Goal: Task Accomplishment & Management: Manage account settings

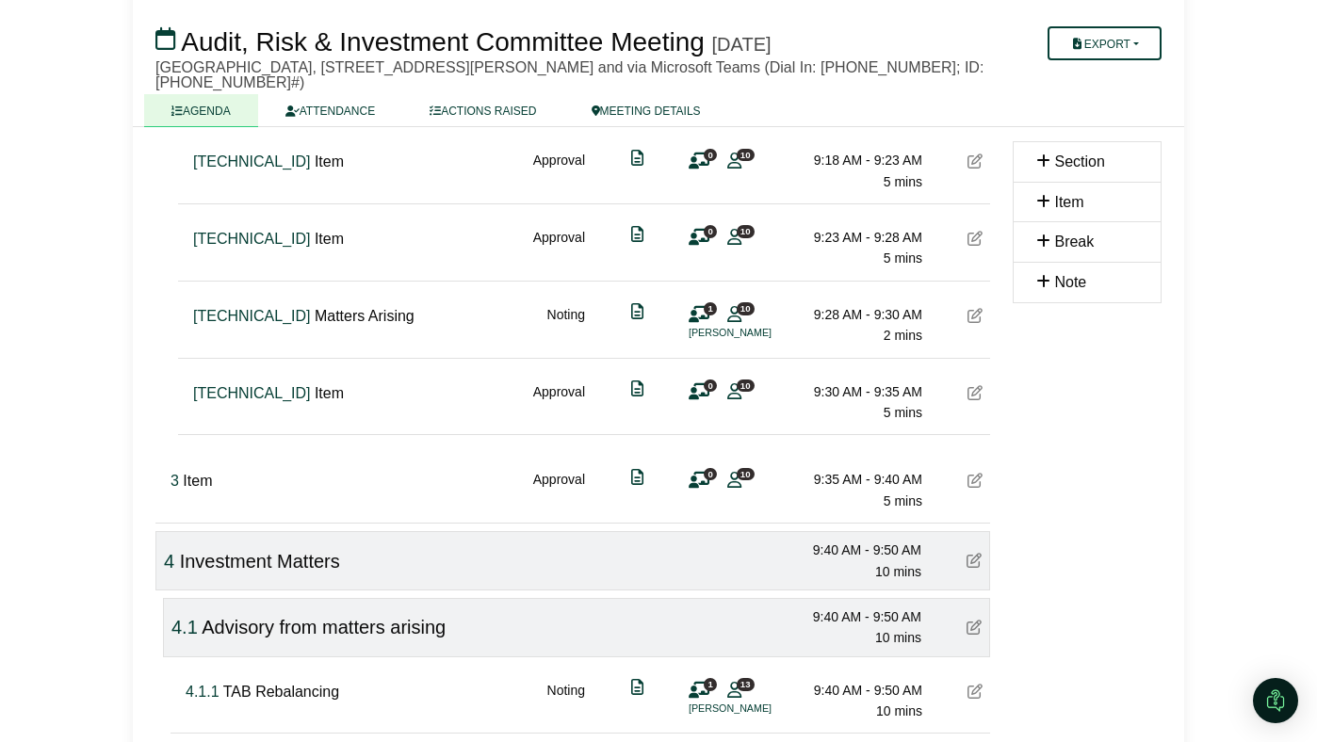
scroll to position [925, 0]
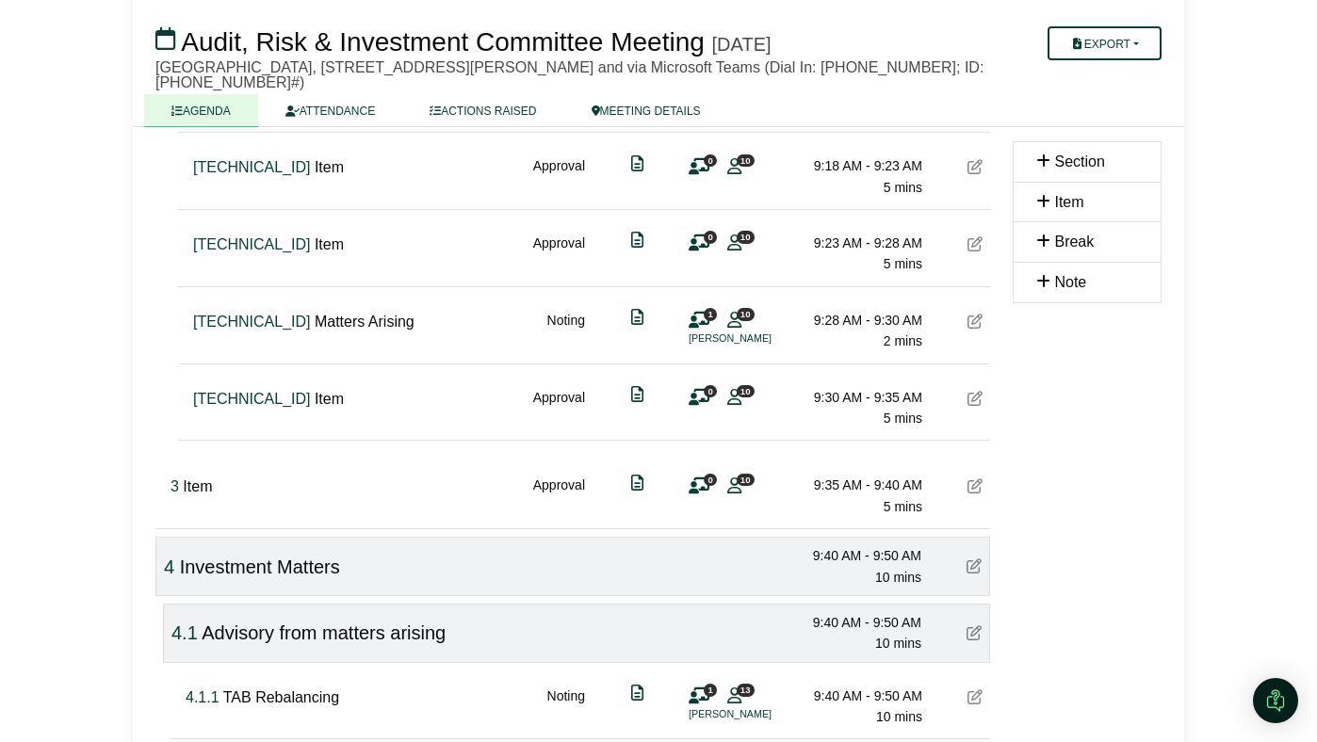
click at [972, 393] on icon at bounding box center [974, 398] width 15 height 15
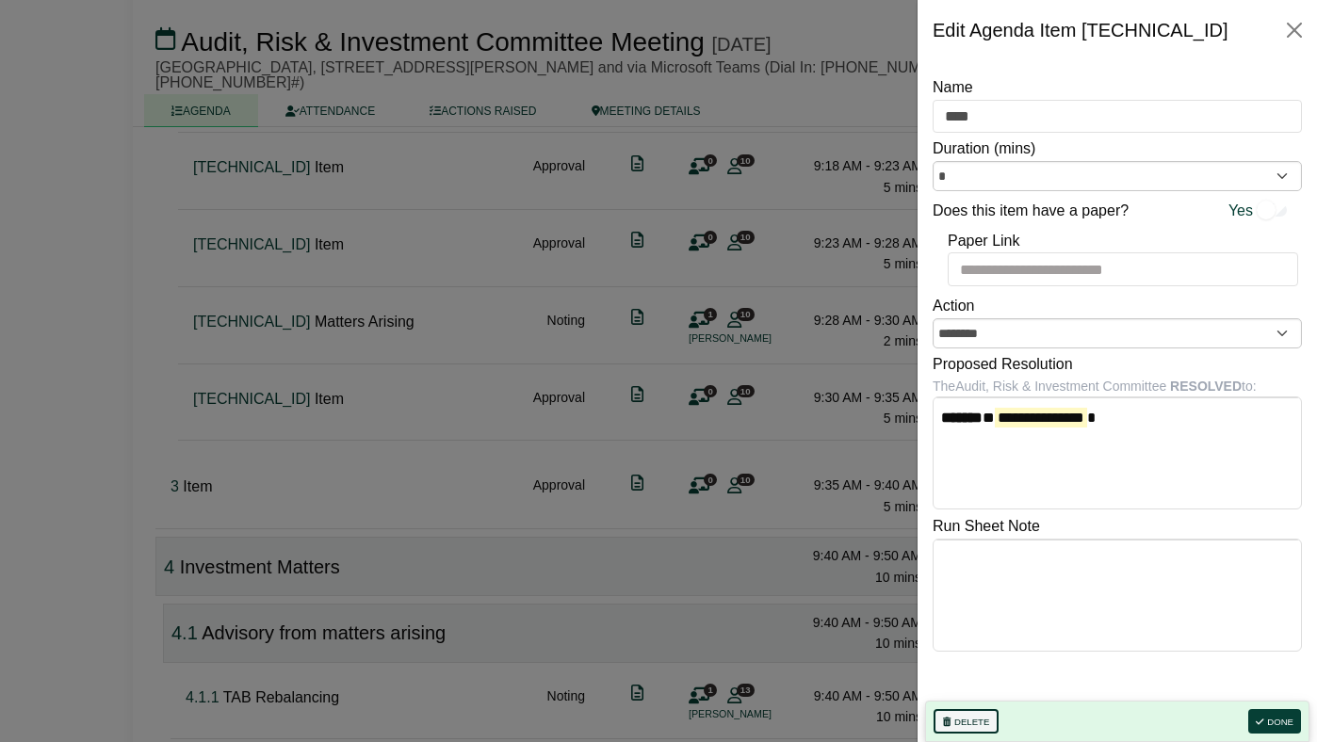
click at [945, 720] on icon "button" at bounding box center [947, 722] width 8 height 9
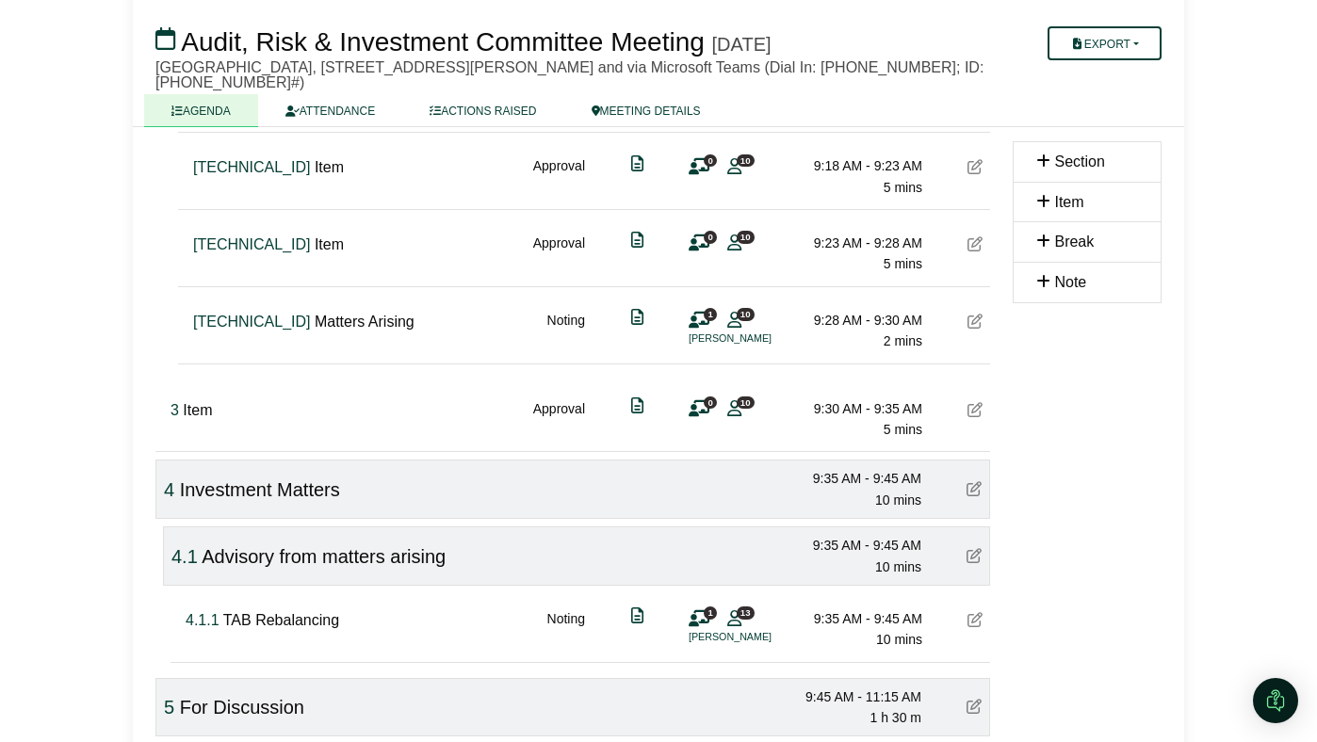
click at [964, 242] on div "2.1.1.7 Item Approval 0 10 9:23 AM - 9:28 AM 5 mins" at bounding box center [588, 246] width 804 height 73
click at [977, 242] on icon at bounding box center [974, 243] width 15 height 15
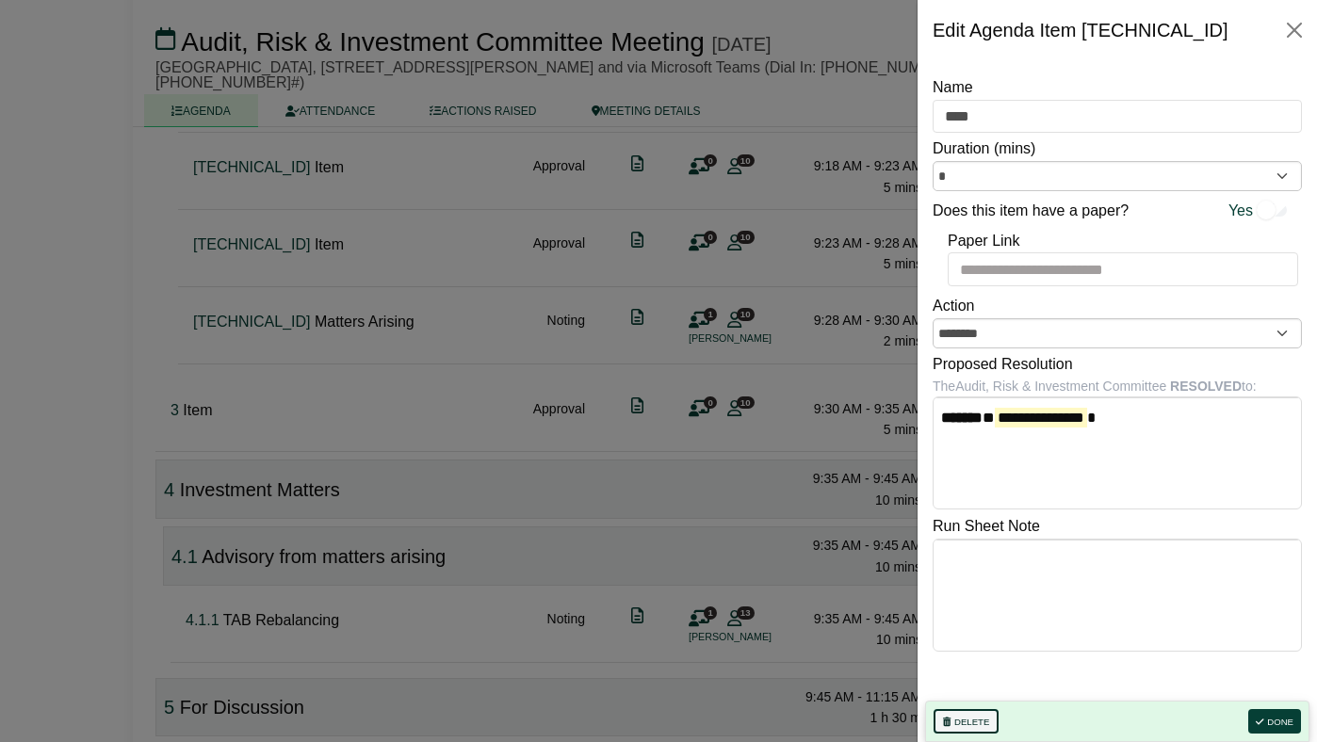
click at [946, 719] on icon "button" at bounding box center [947, 722] width 8 height 9
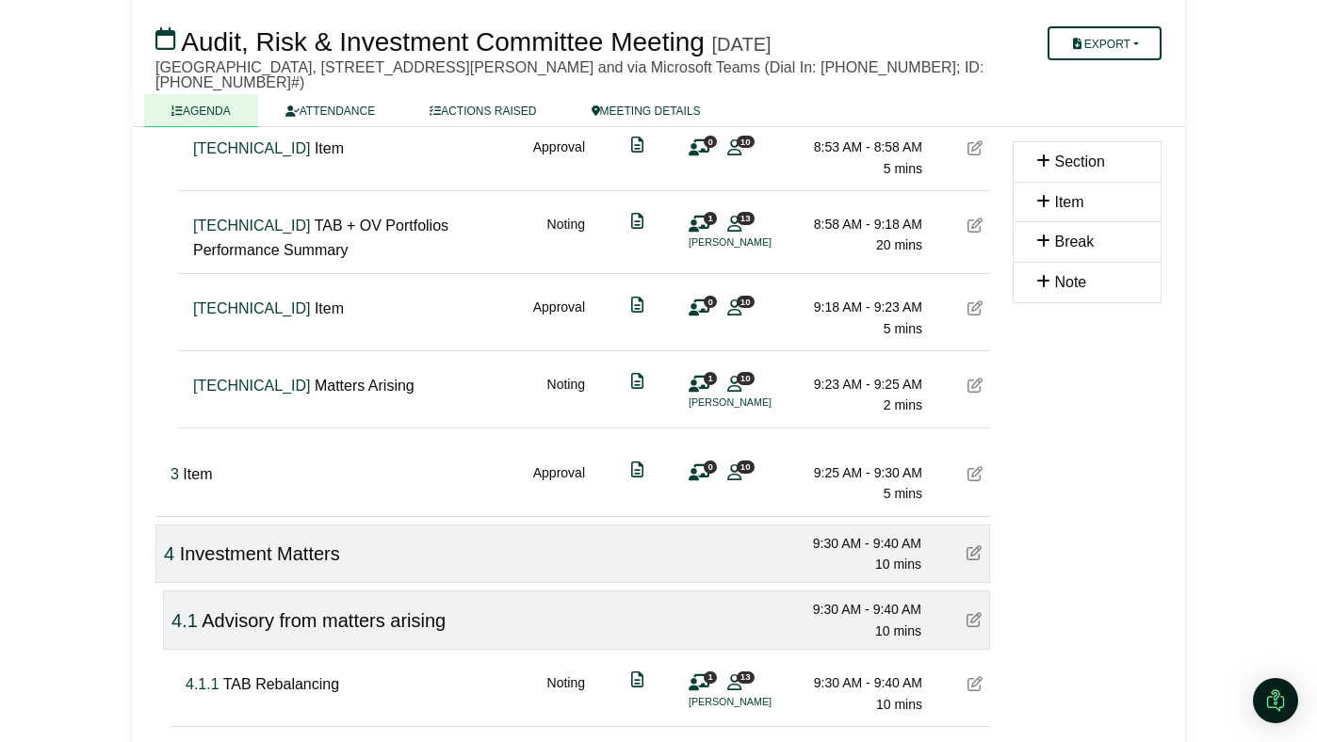
scroll to position [736, 0]
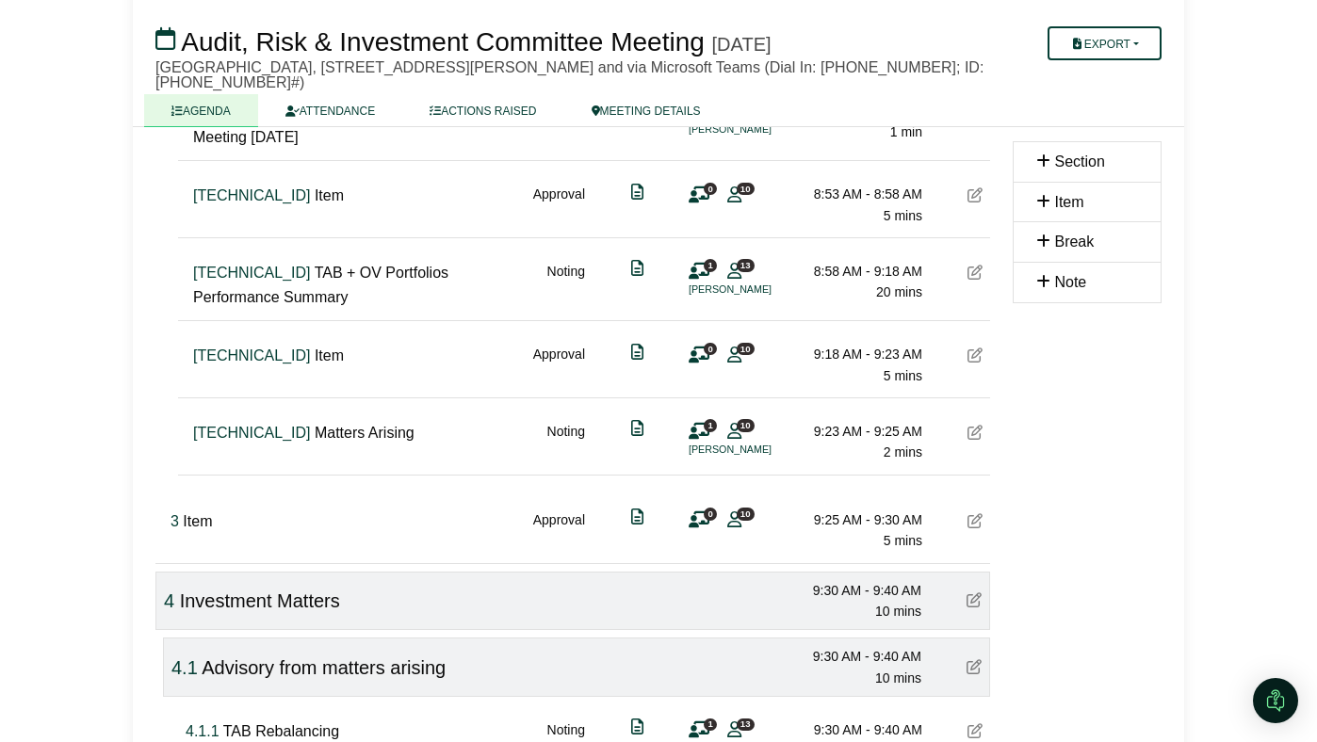
click at [977, 347] on icon at bounding box center [974, 354] width 15 height 15
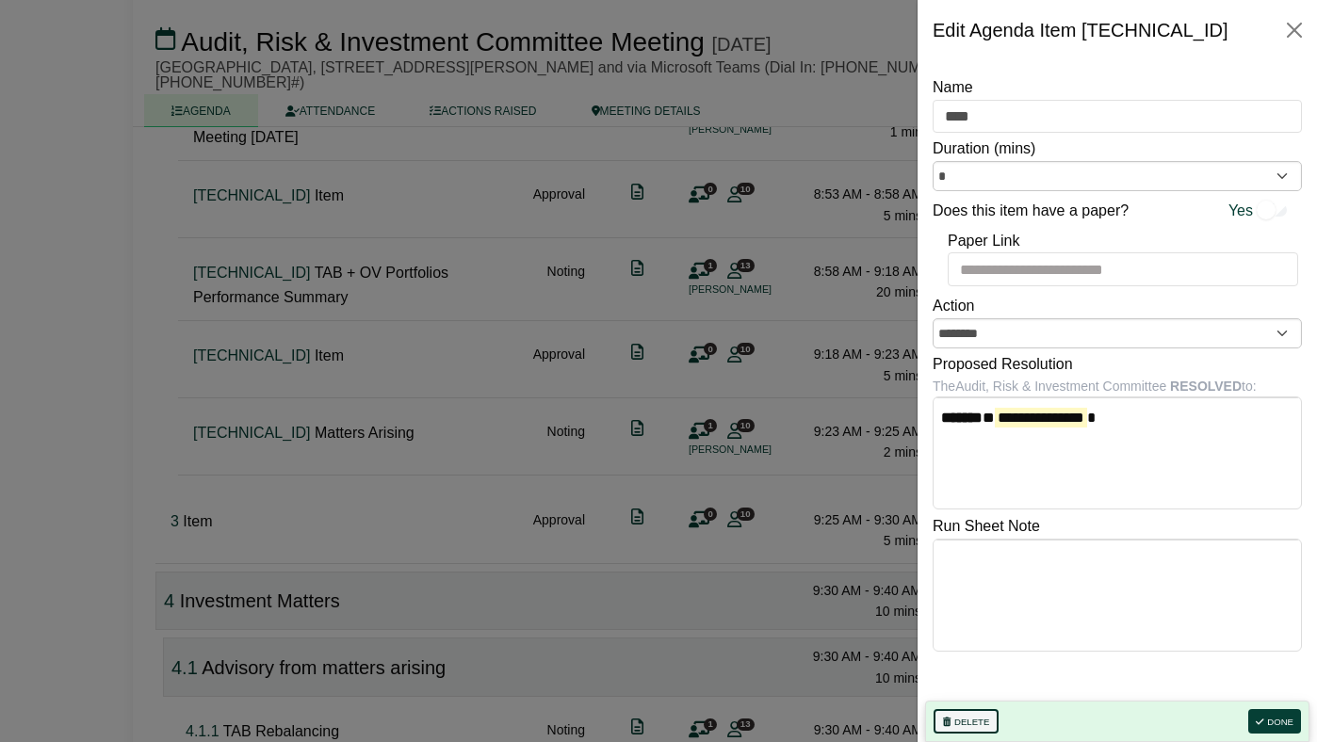
click at [951, 717] on button "Delete" at bounding box center [965, 721] width 65 height 24
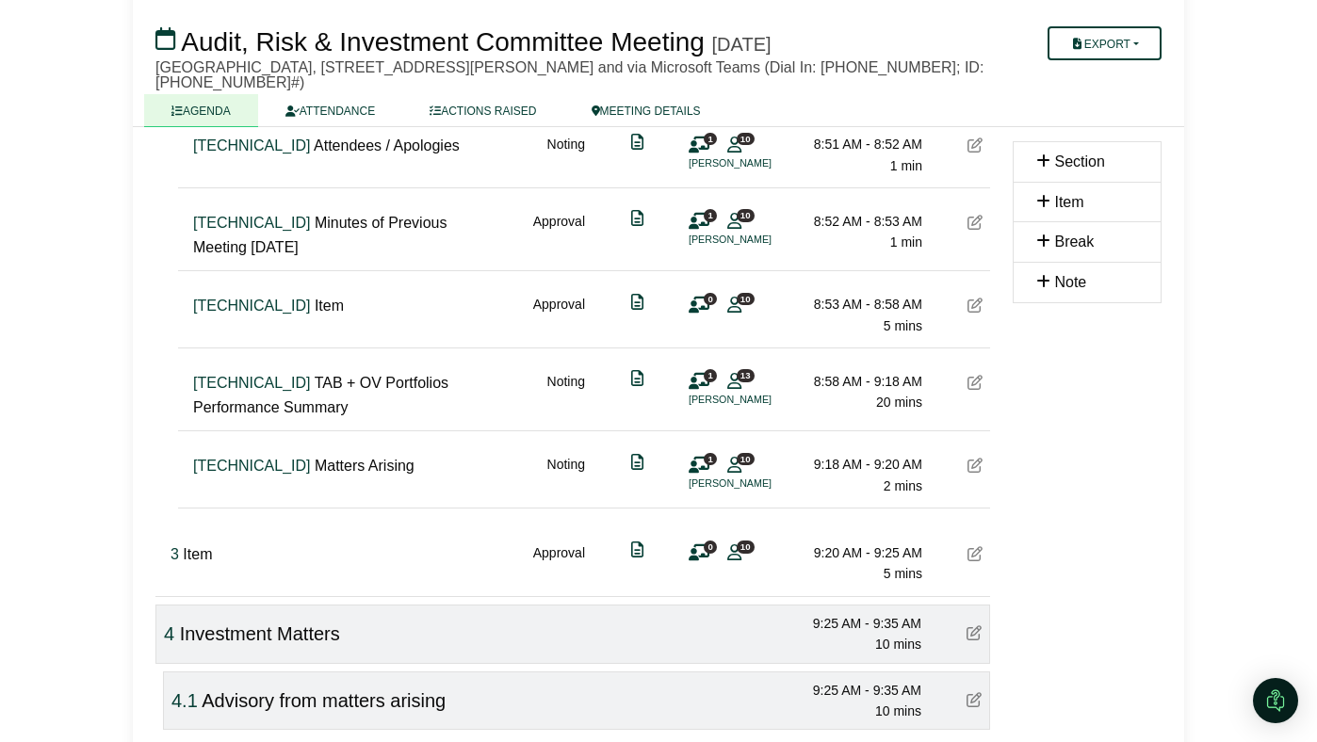
scroll to position [613, 0]
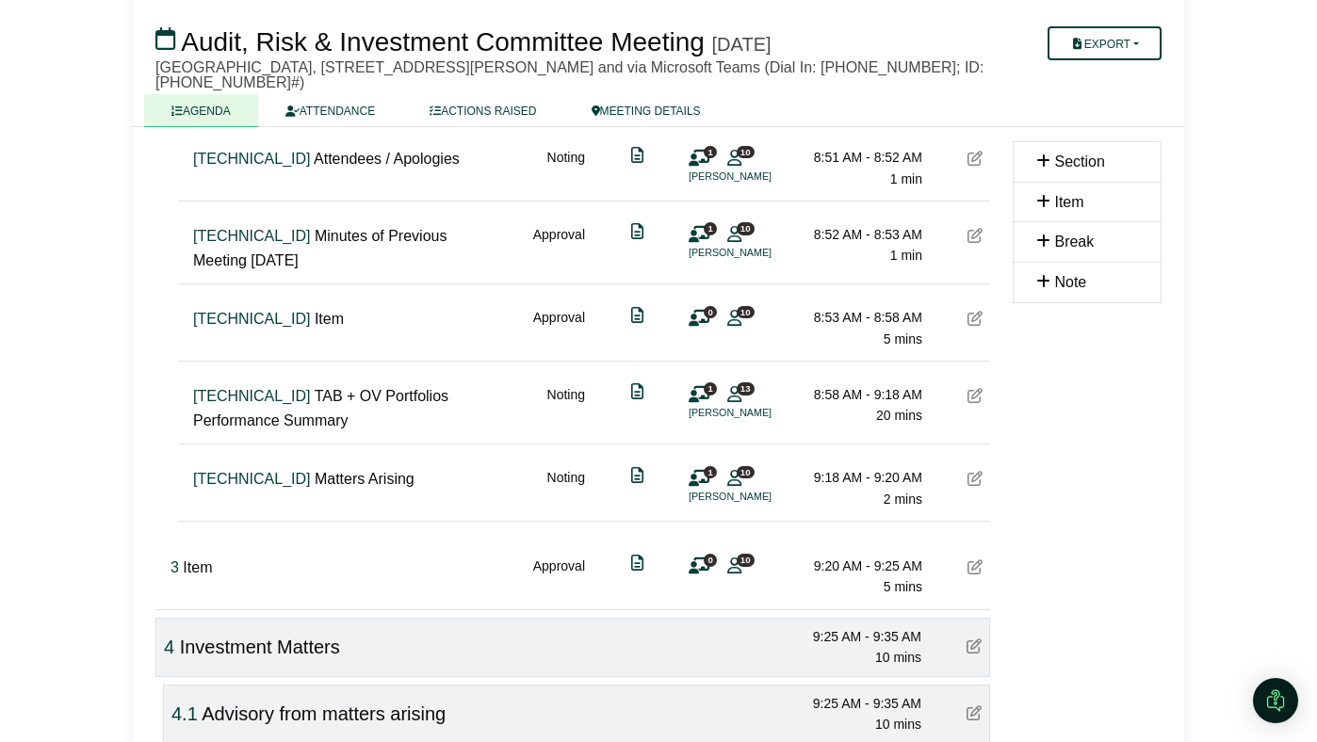
click at [973, 321] on icon at bounding box center [974, 318] width 15 height 15
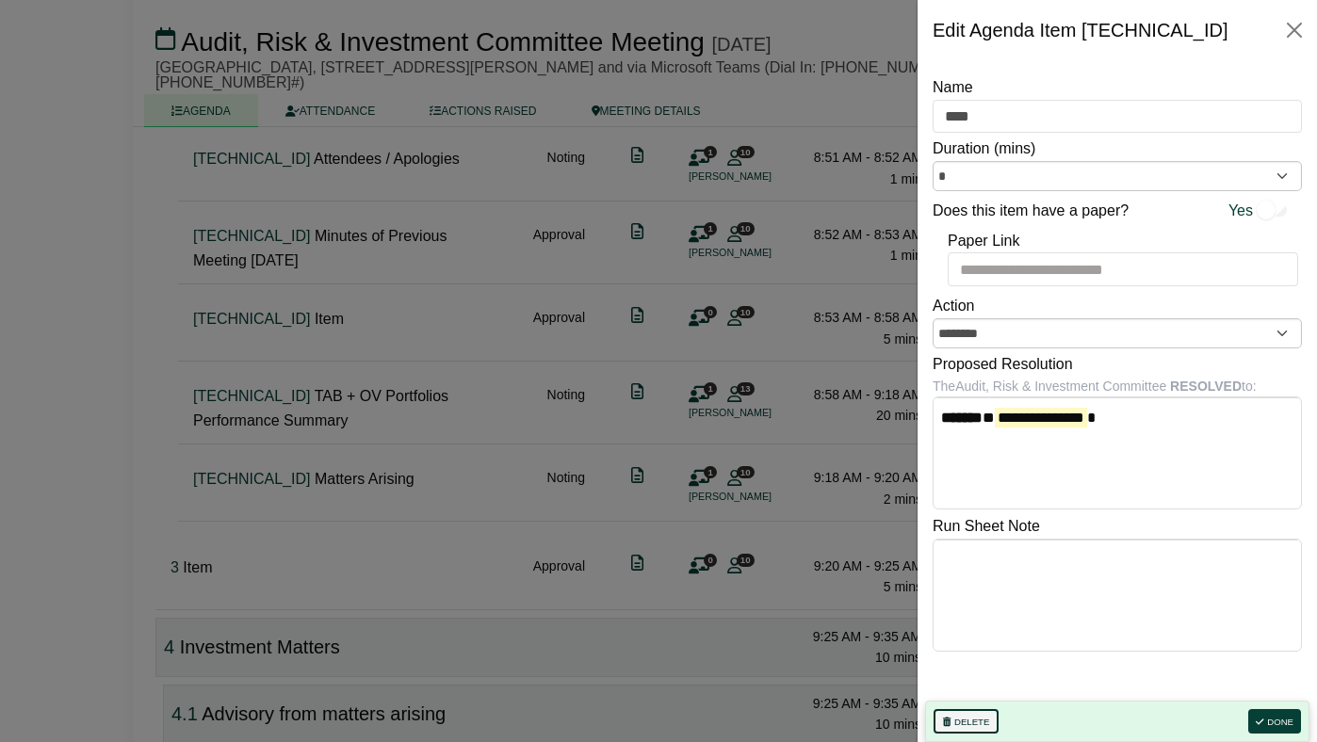
click at [945, 721] on icon "button" at bounding box center [947, 722] width 8 height 9
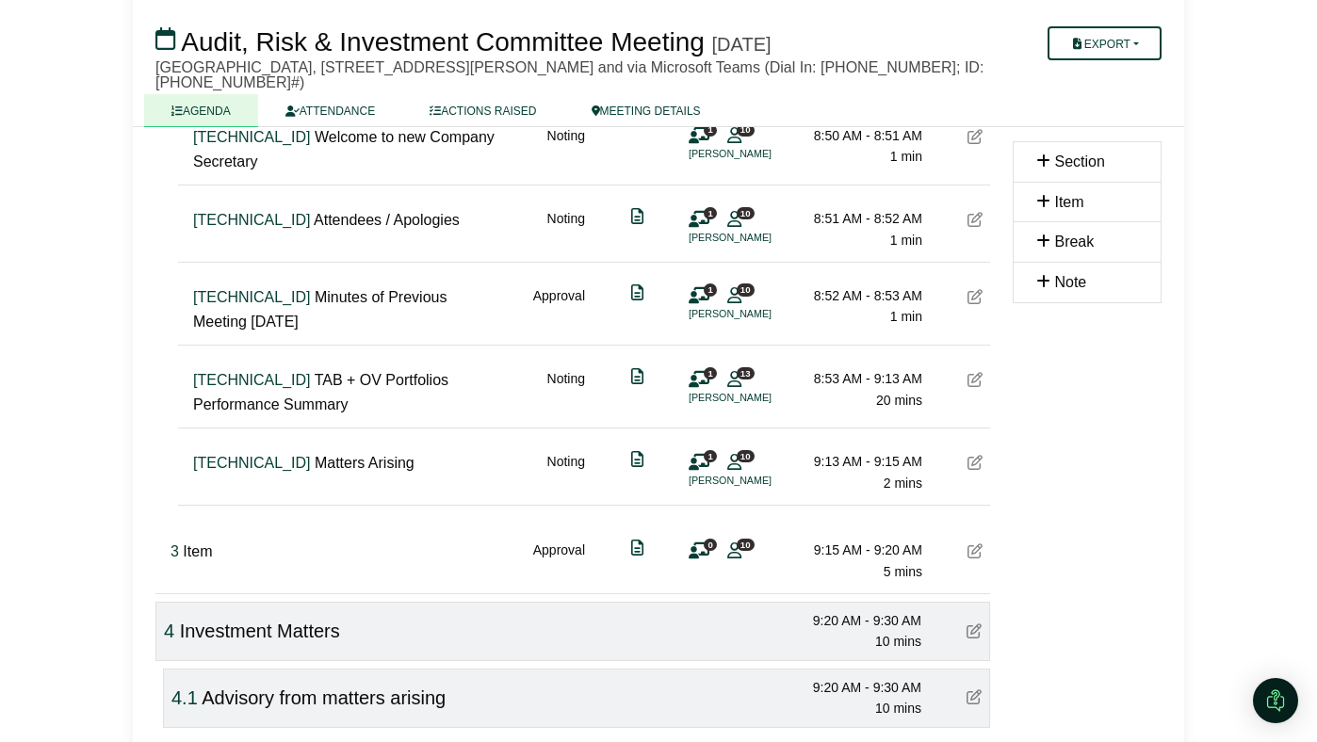
scroll to position [580, 0]
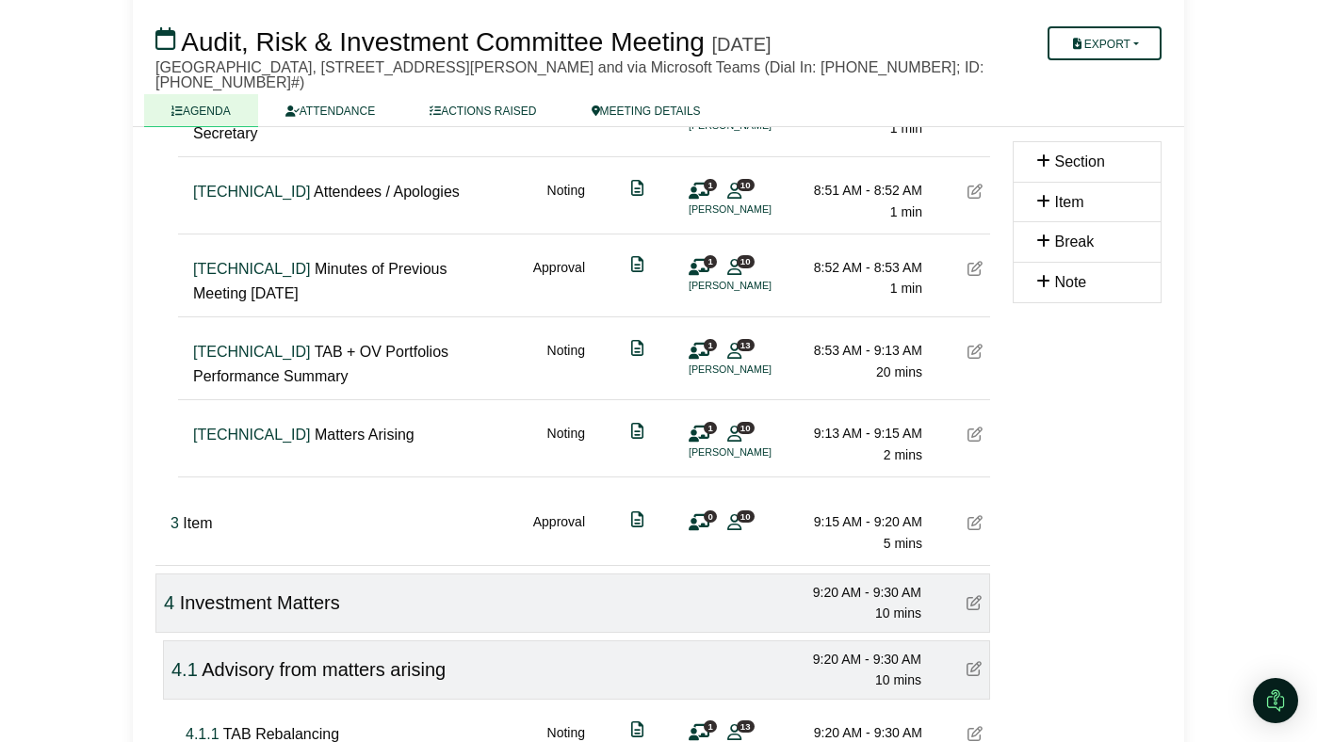
click at [972, 515] on icon at bounding box center [974, 522] width 15 height 15
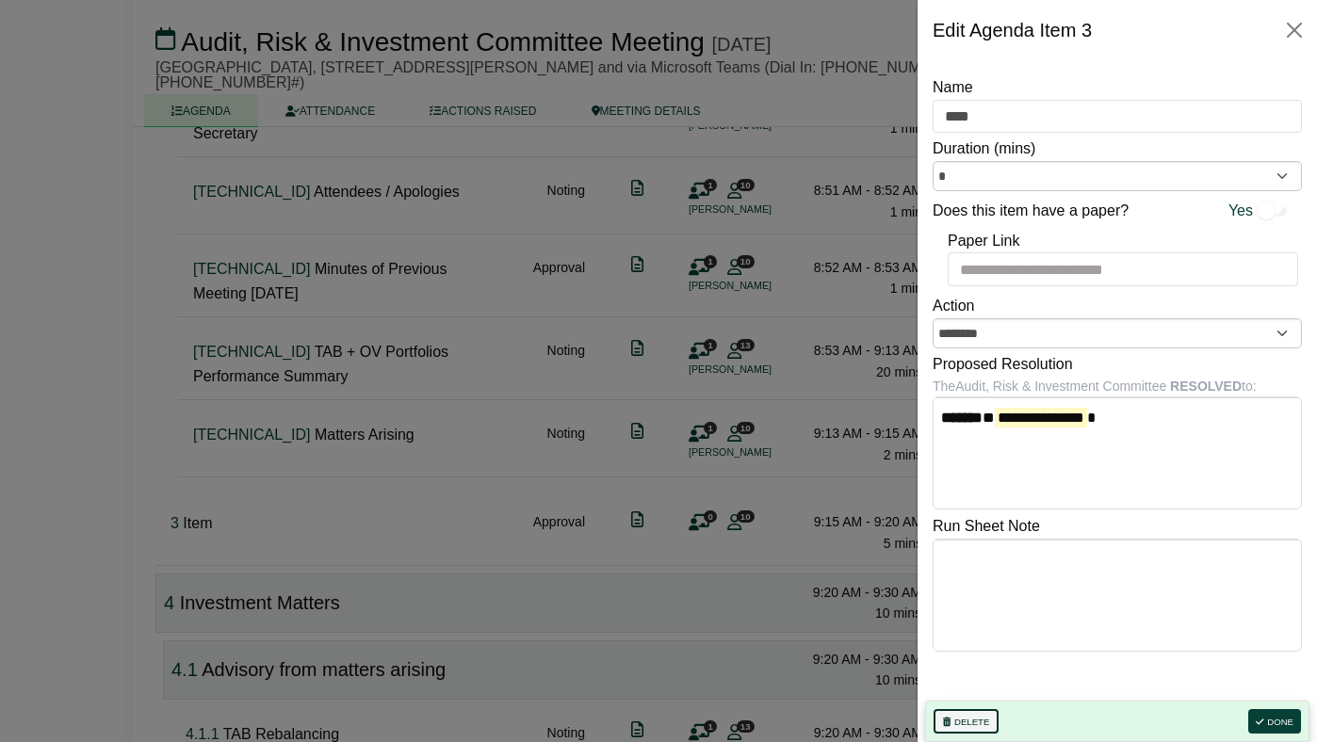
click at [969, 716] on button "Delete" at bounding box center [965, 721] width 65 height 24
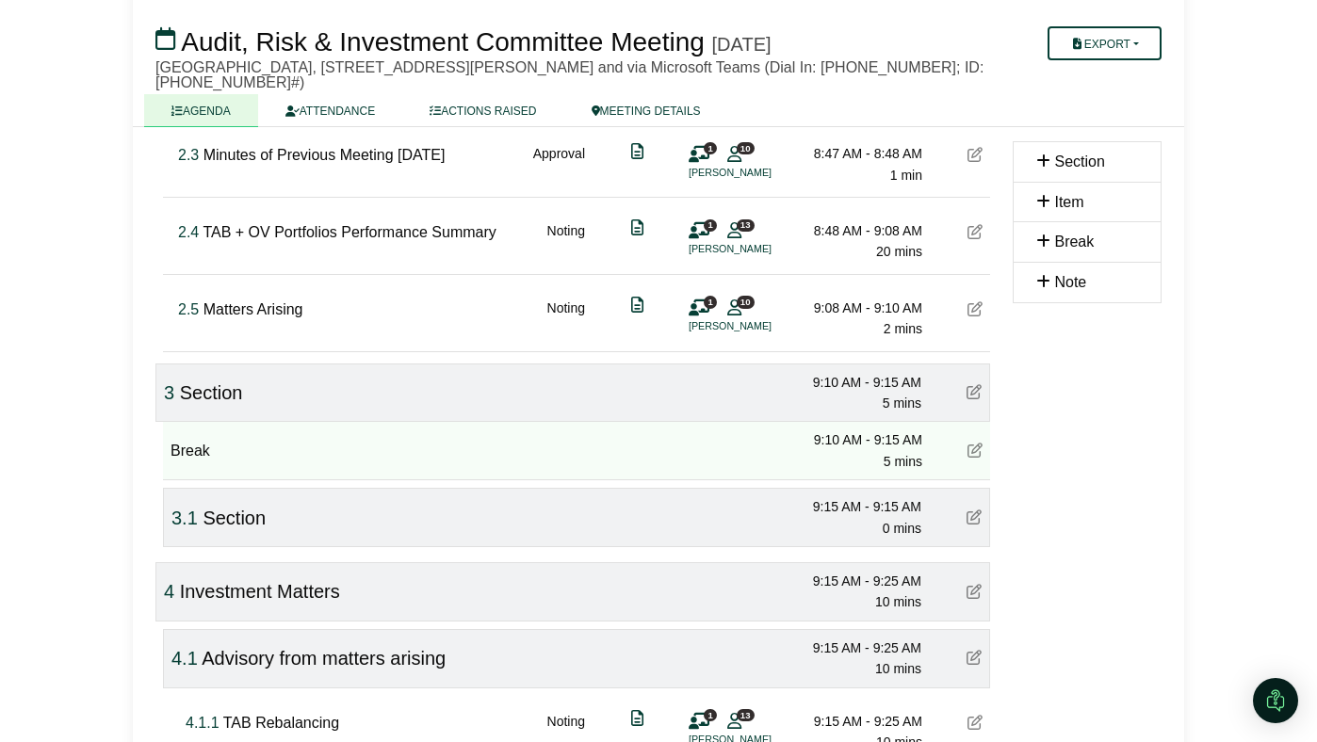
scroll to position [541, 0]
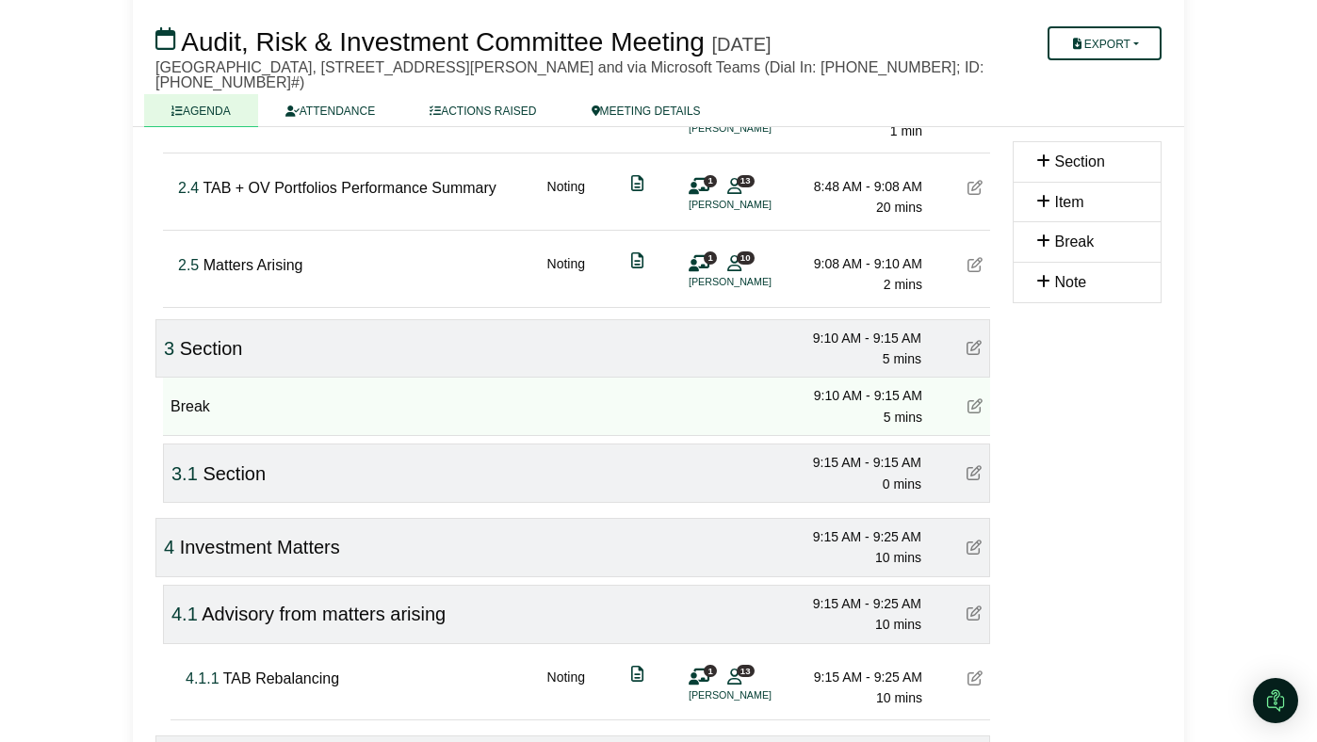
click at [975, 480] on icon at bounding box center [973, 472] width 15 height 15
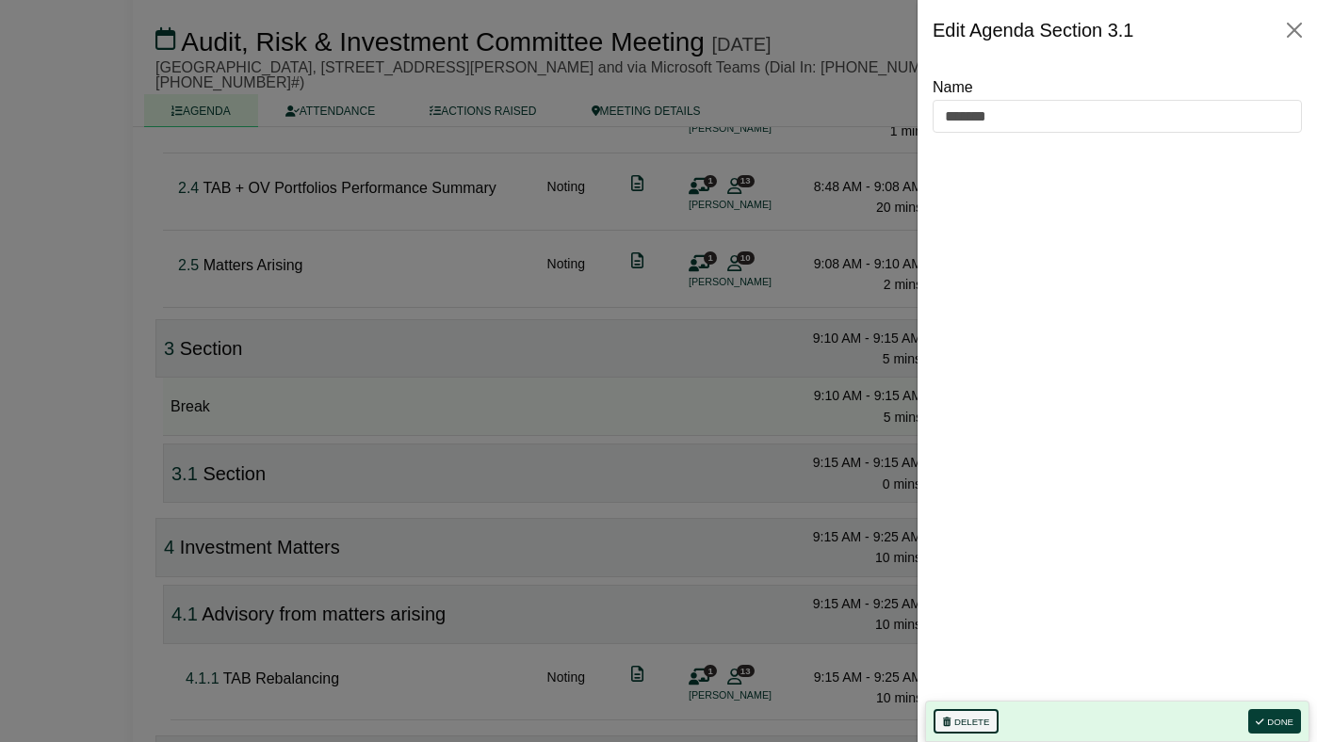
click at [962, 712] on button "Delete" at bounding box center [965, 721] width 65 height 24
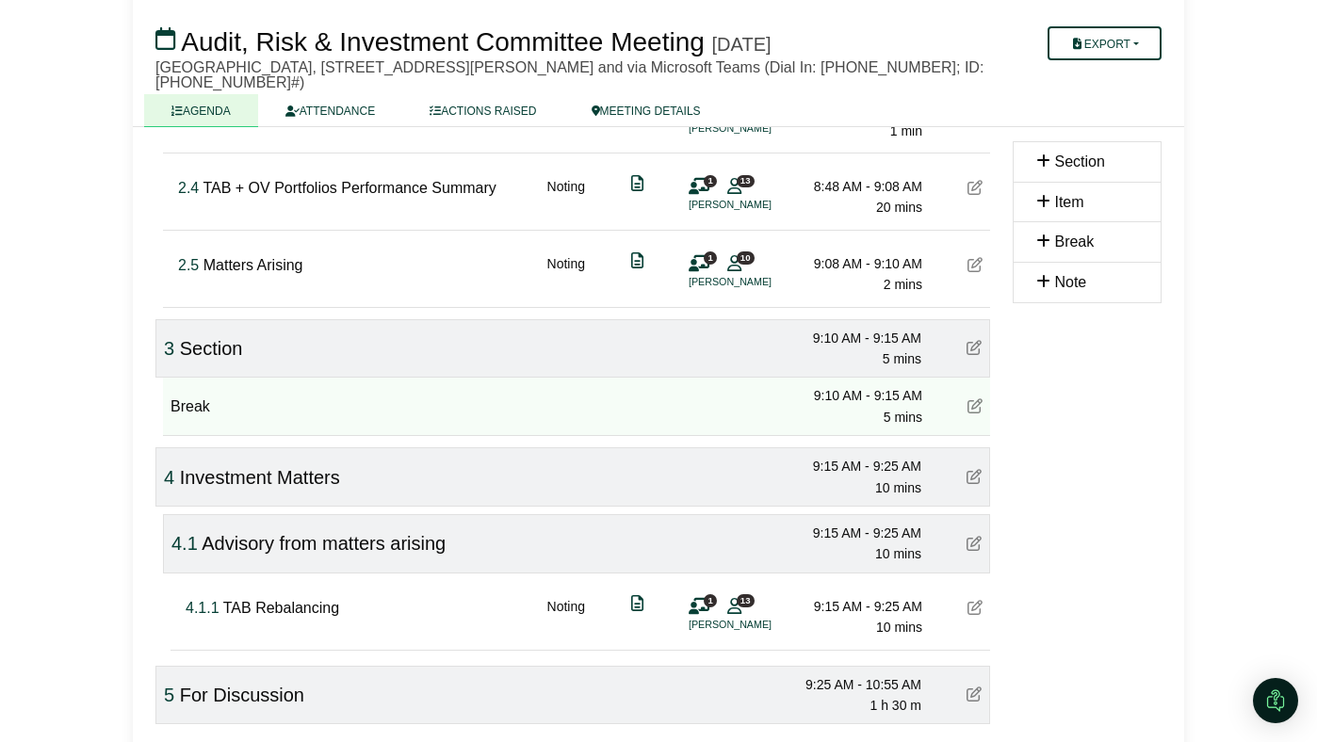
click at [974, 482] on icon at bounding box center [973, 476] width 15 height 15
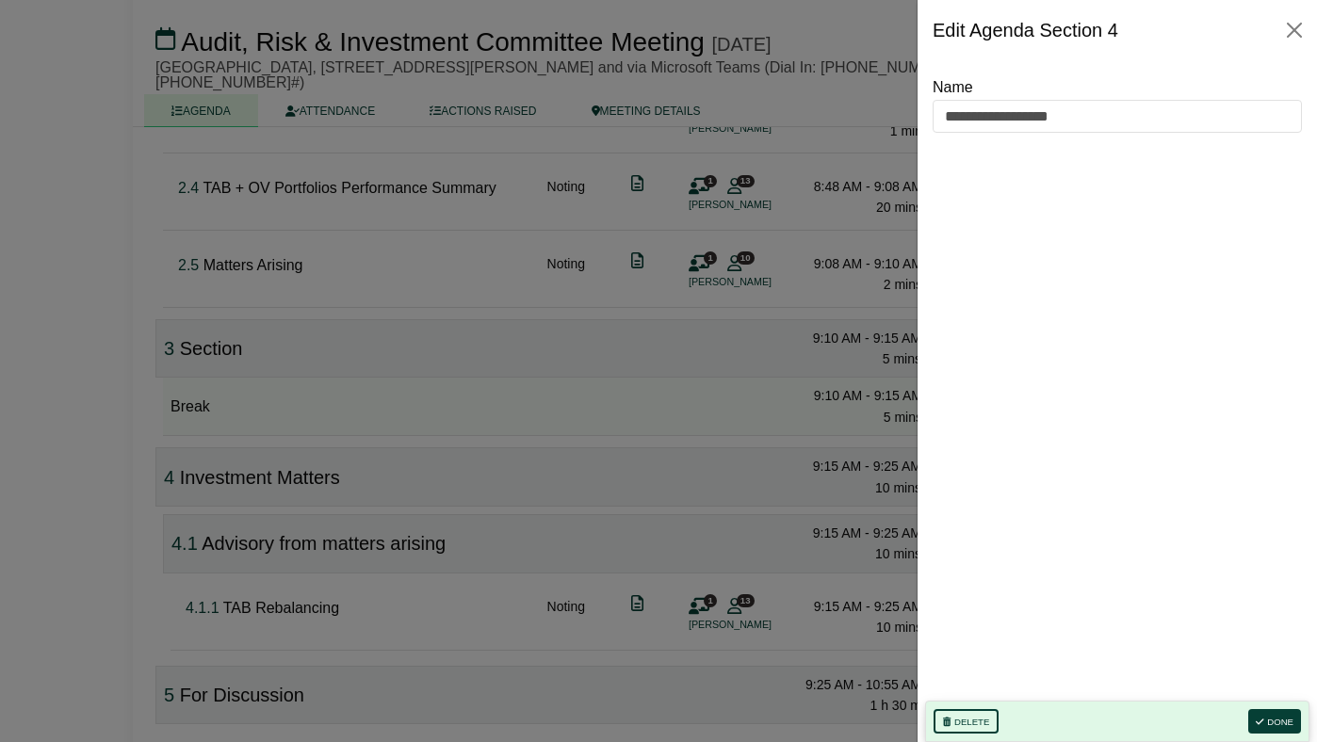
click at [681, 462] on div at bounding box center [658, 371] width 1317 height 742
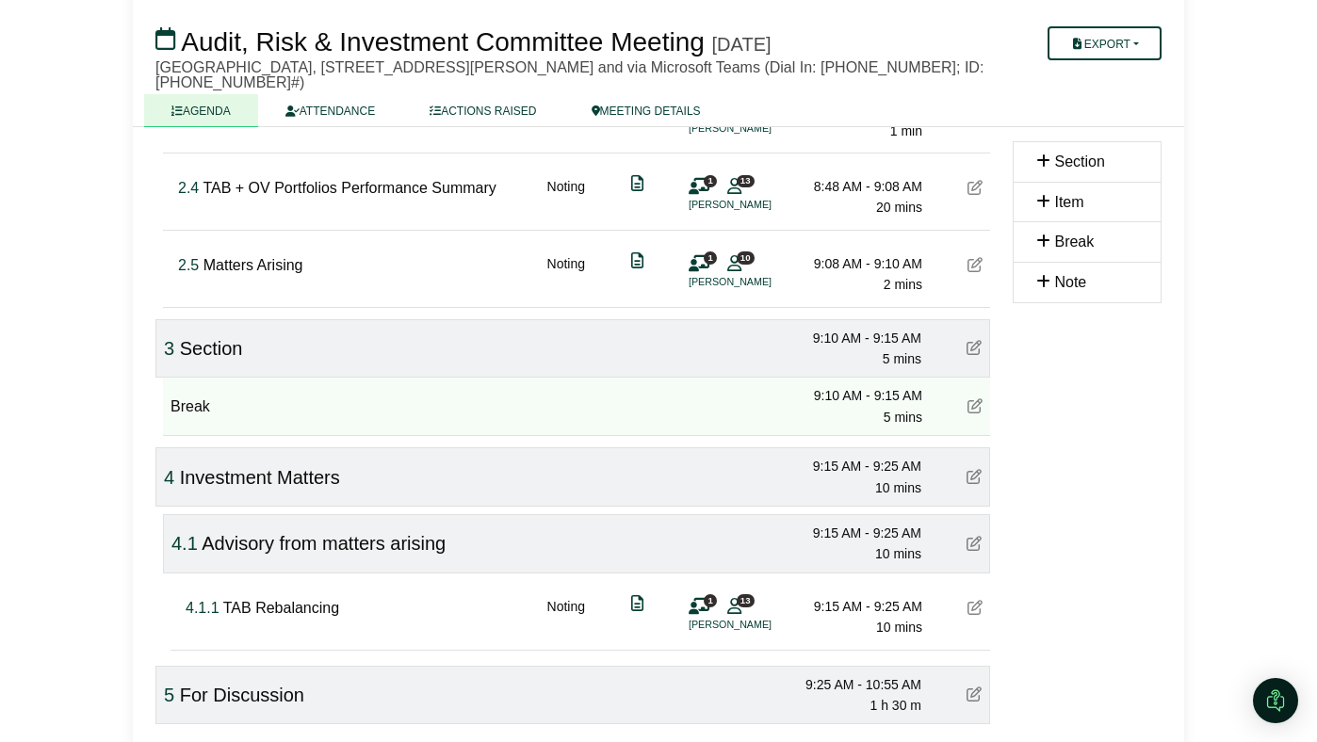
click at [971, 413] on icon at bounding box center [974, 405] width 15 height 15
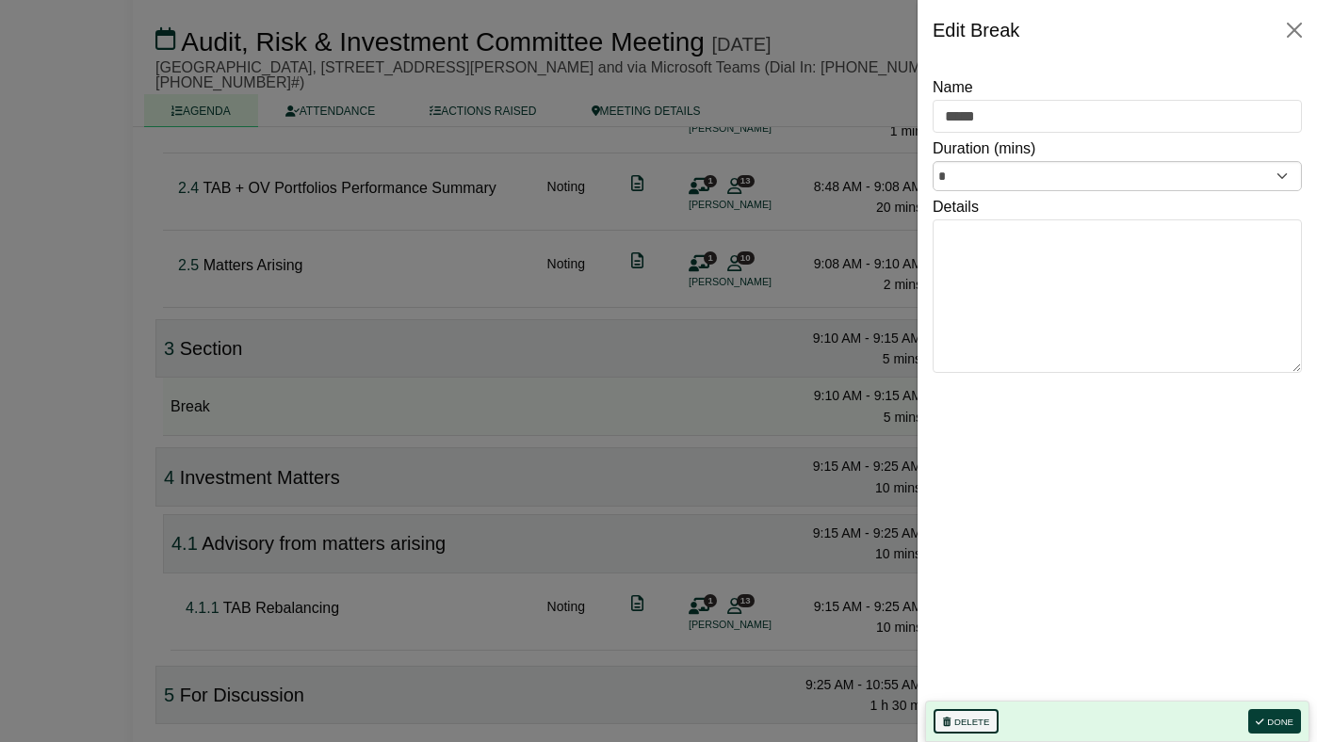
click at [958, 723] on button "Delete" at bounding box center [965, 721] width 65 height 24
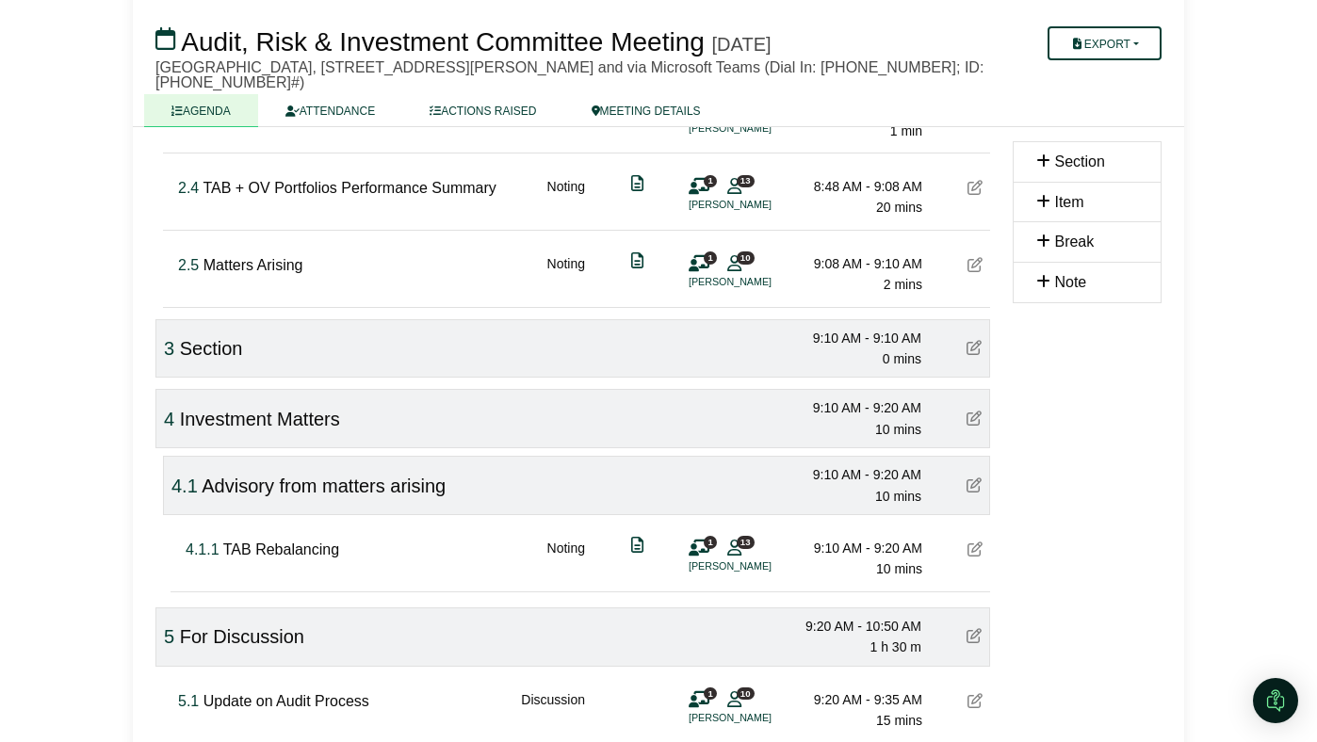
click at [971, 353] on icon at bounding box center [973, 347] width 15 height 15
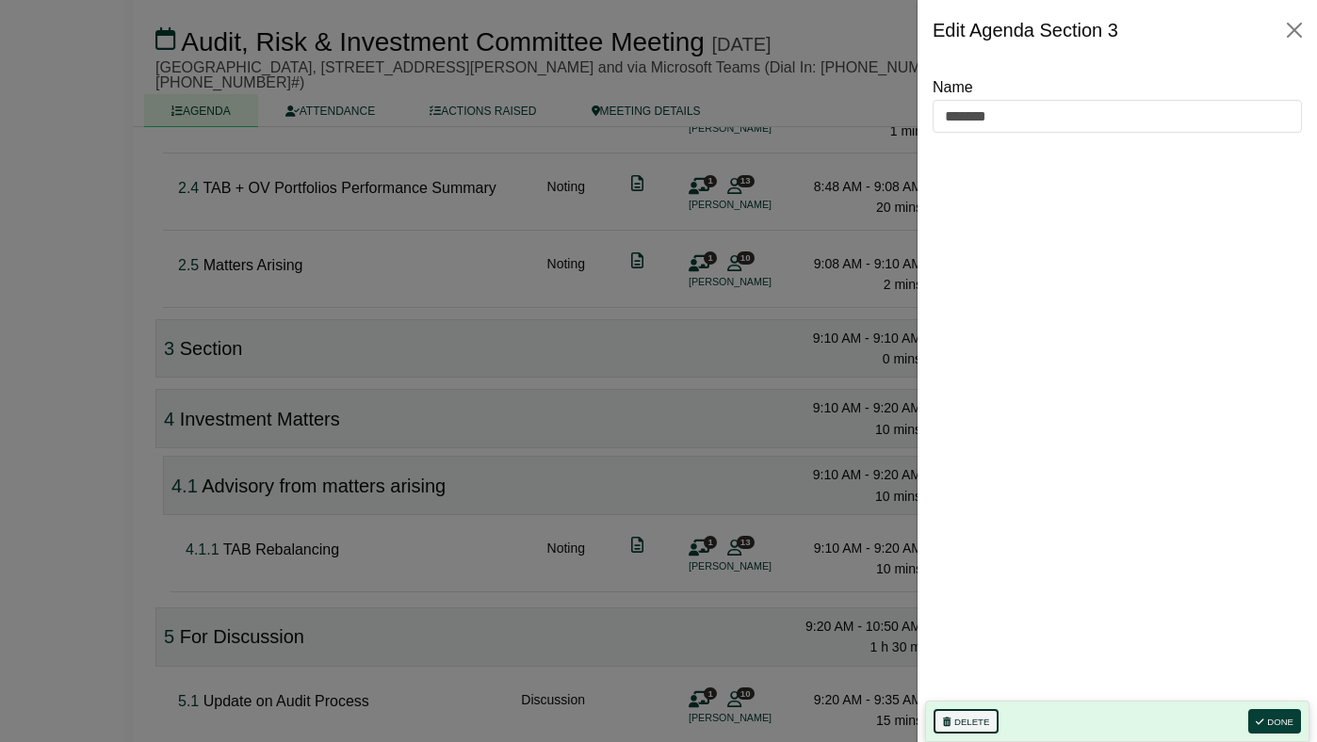
click at [967, 719] on button "Delete" at bounding box center [965, 721] width 65 height 24
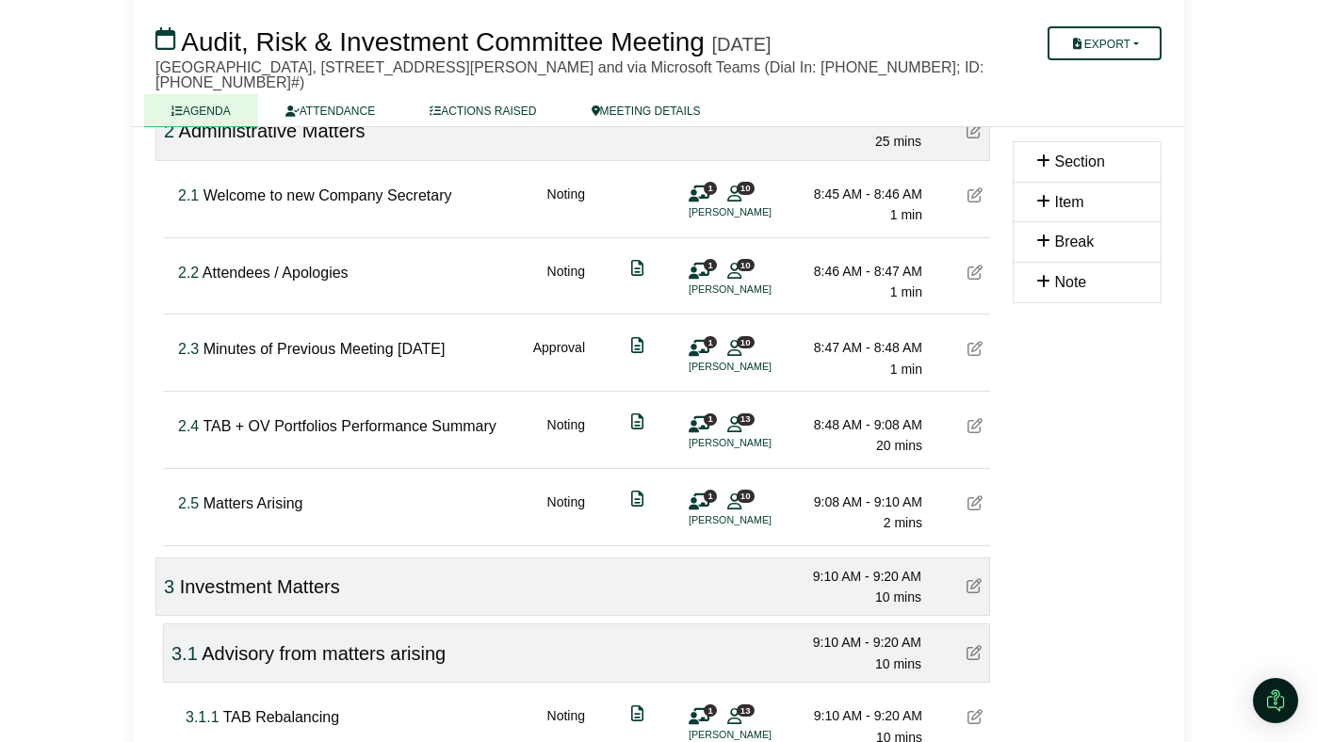
scroll to position [305, 0]
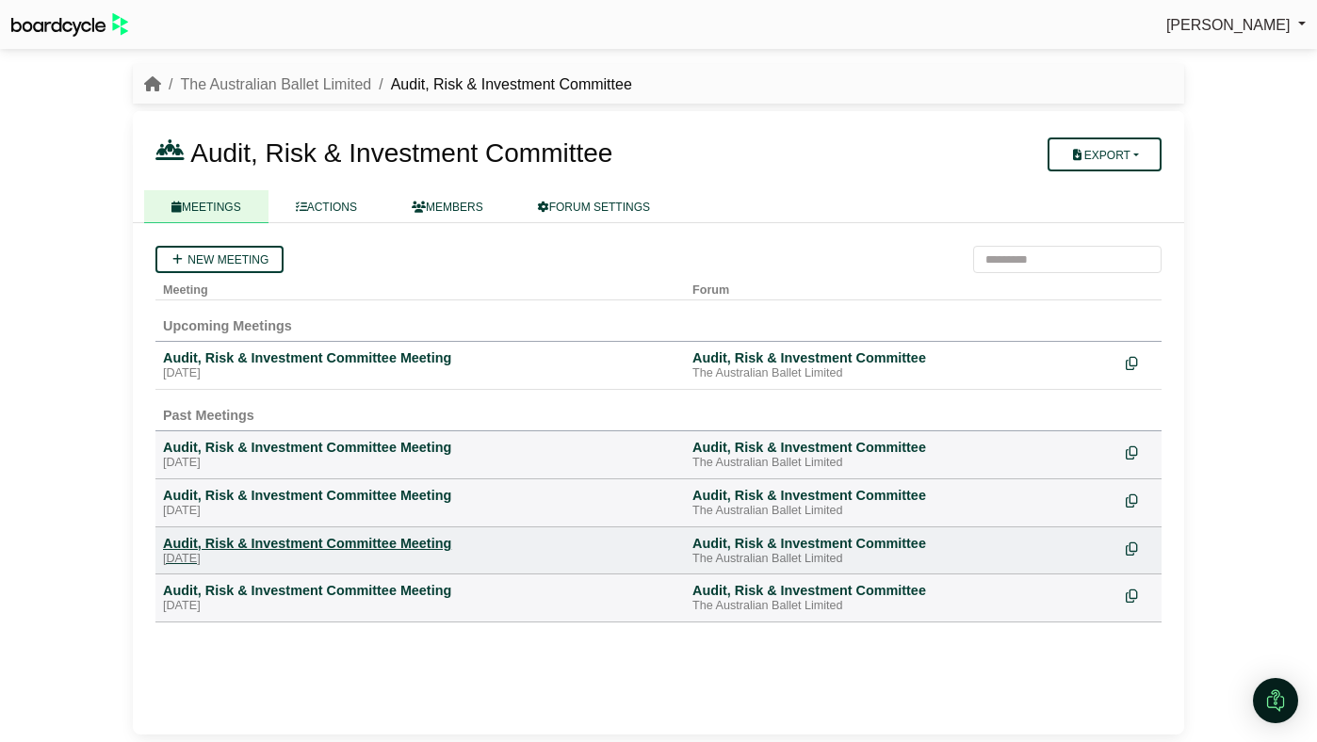
click at [362, 541] on div "Audit, Risk & Investment Committee Meeting" at bounding box center [420, 543] width 514 height 17
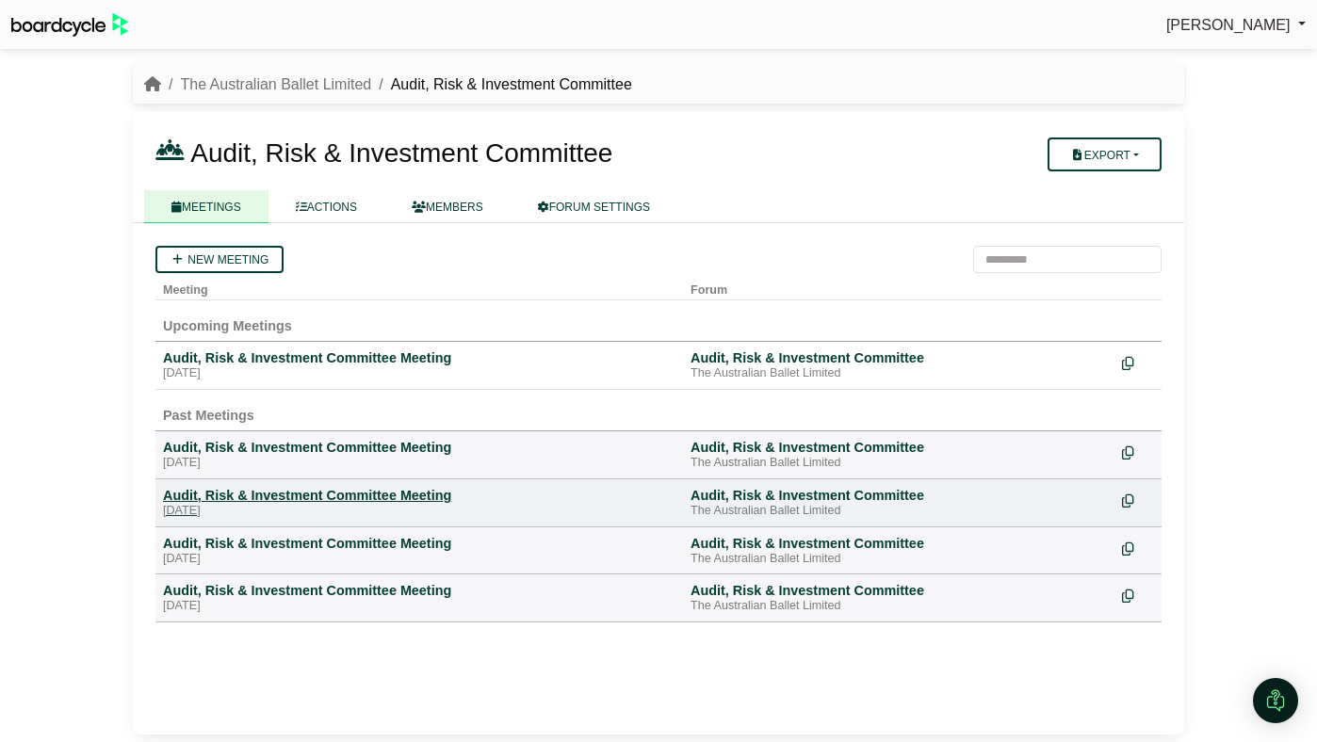
click at [261, 494] on div "Audit, Risk & Investment Committee Meeting" at bounding box center [419, 495] width 512 height 17
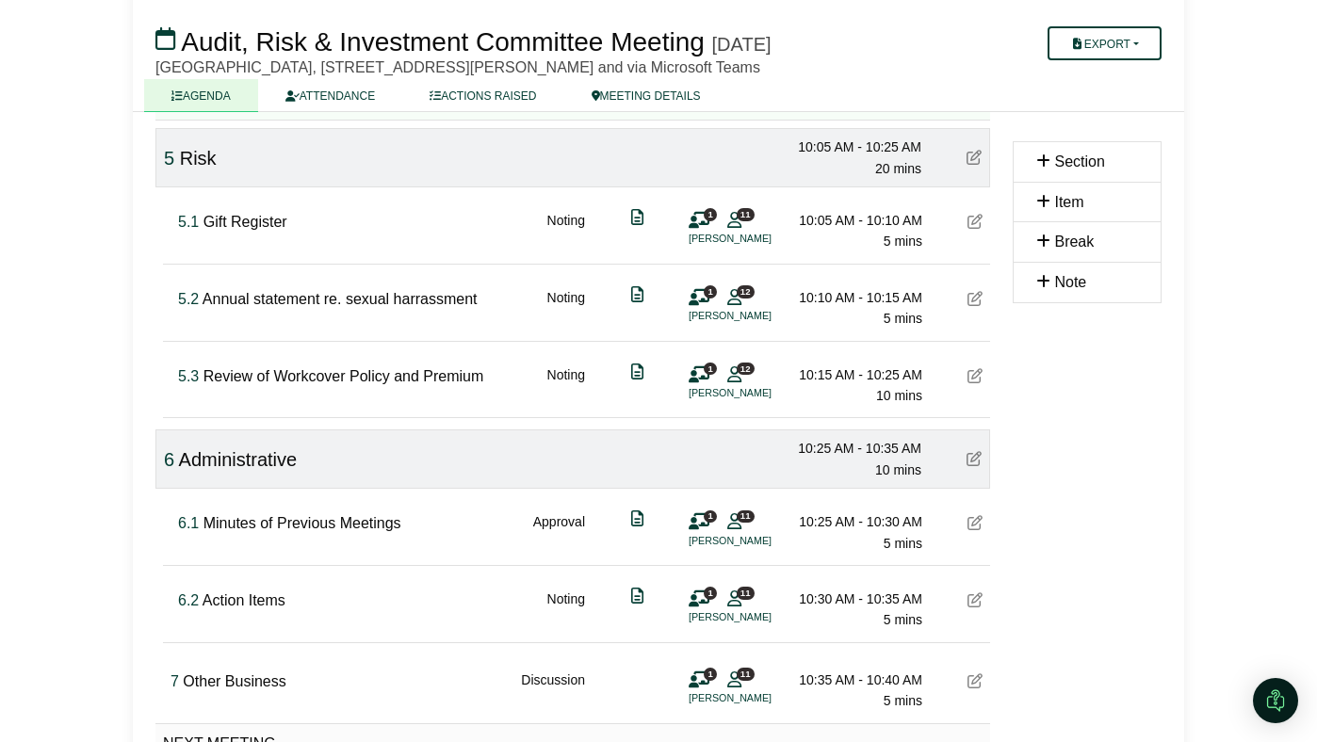
scroll to position [1019, 0]
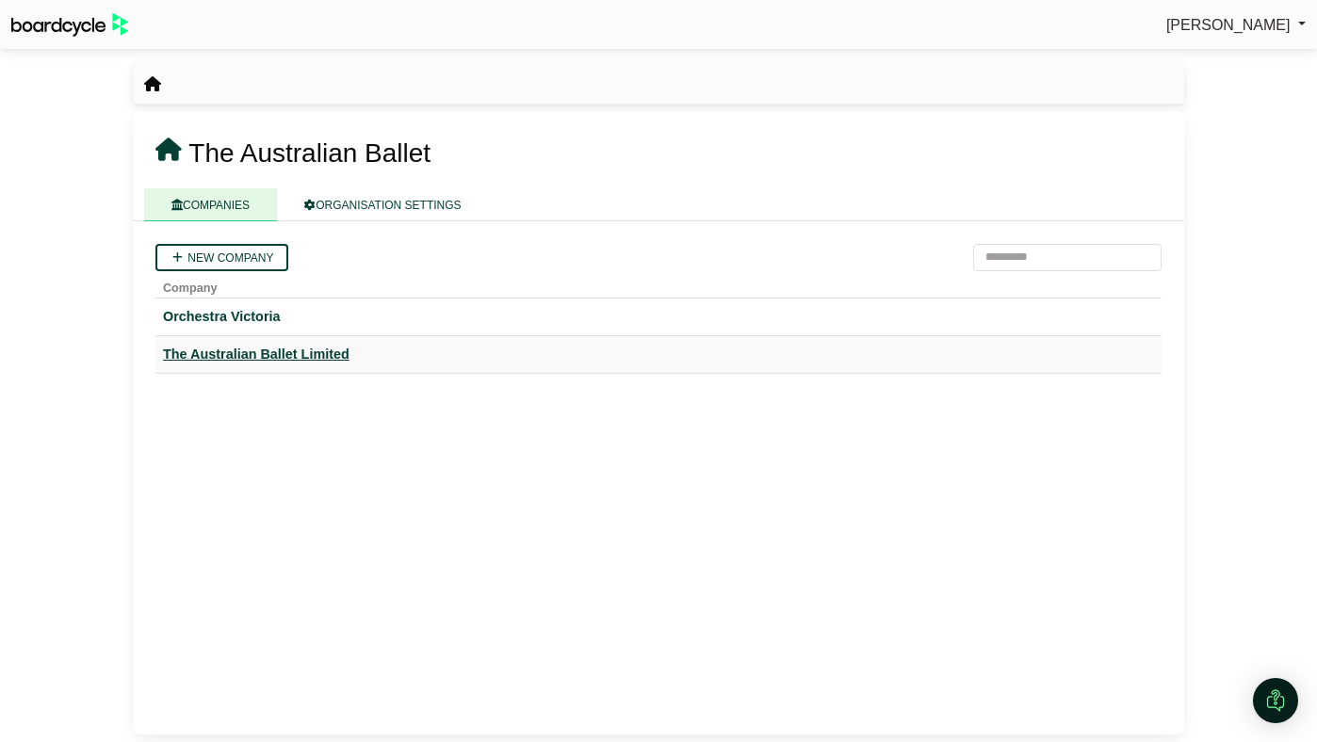
click at [329, 362] on div "The Australian Ballet Limited" at bounding box center [658, 355] width 991 height 22
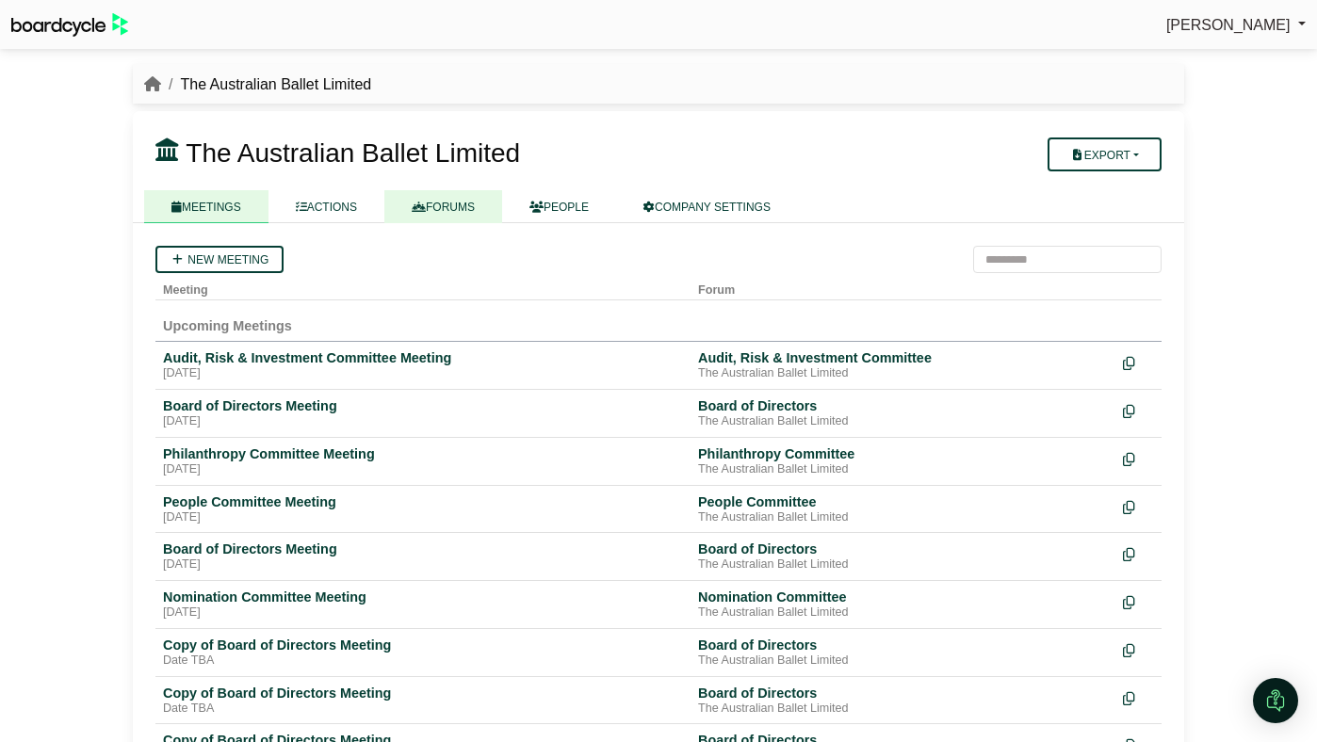
click at [441, 209] on link "FORUMS" at bounding box center [443, 206] width 118 height 33
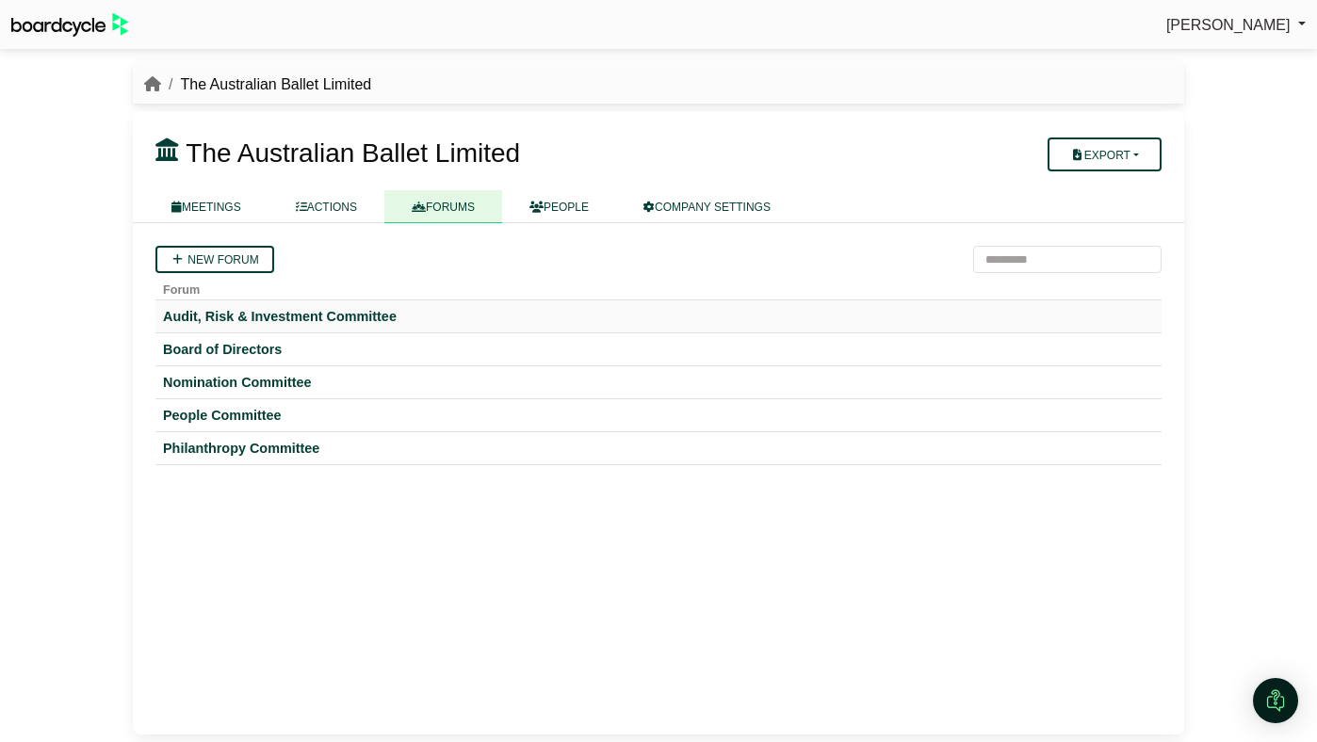
click at [324, 306] on td "Audit, Risk & Investment Committee" at bounding box center [658, 316] width 1006 height 33
click at [332, 309] on div "Audit, Risk & Investment Committee" at bounding box center [658, 316] width 991 height 17
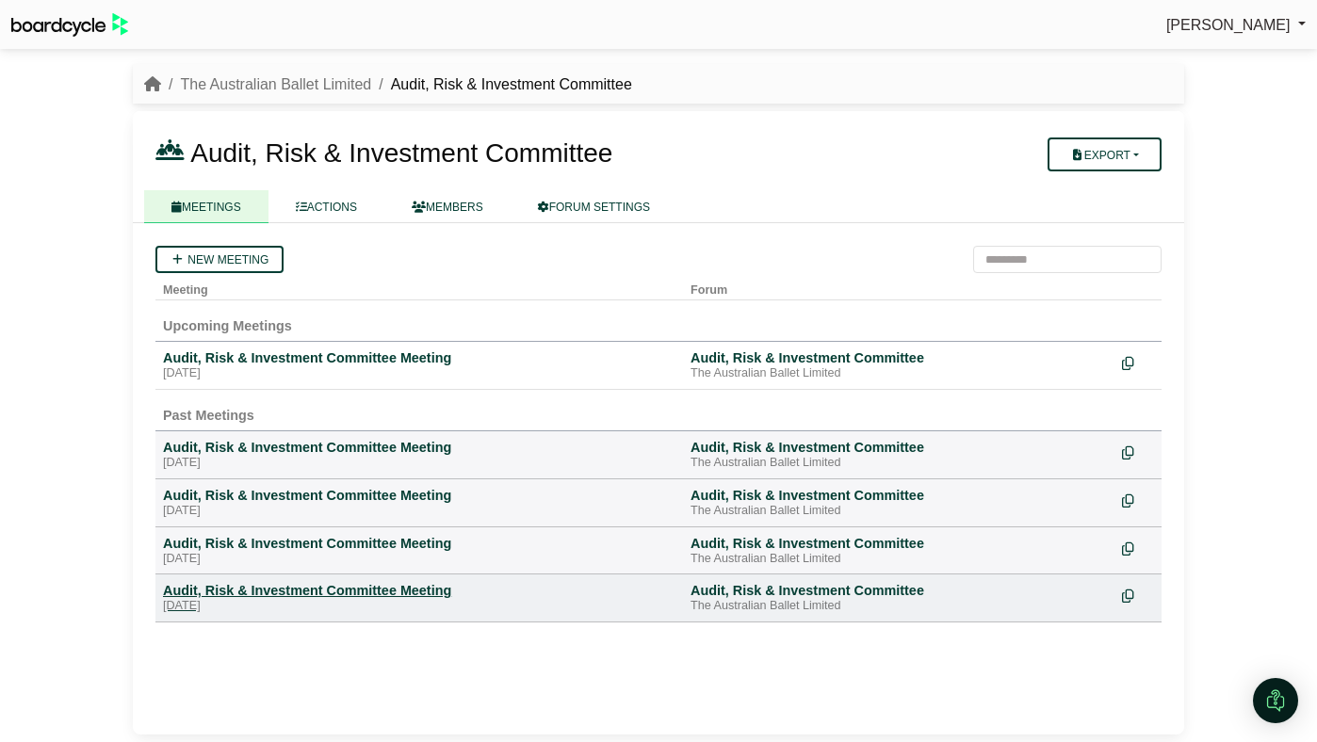
click at [284, 598] on div "Audit, Risk & Investment Committee Meeting" at bounding box center [419, 590] width 512 height 17
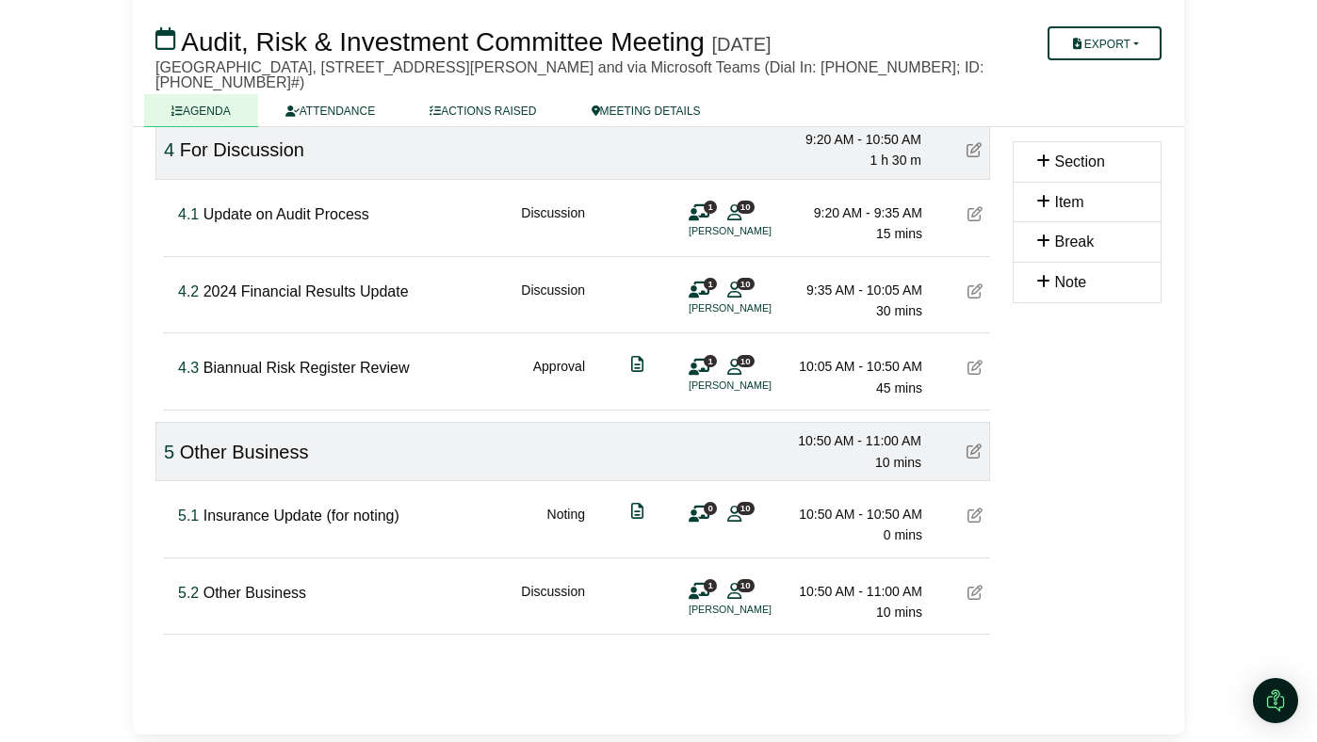
scroll to position [948, 0]
